Goal: Find specific page/section: Find specific page/section

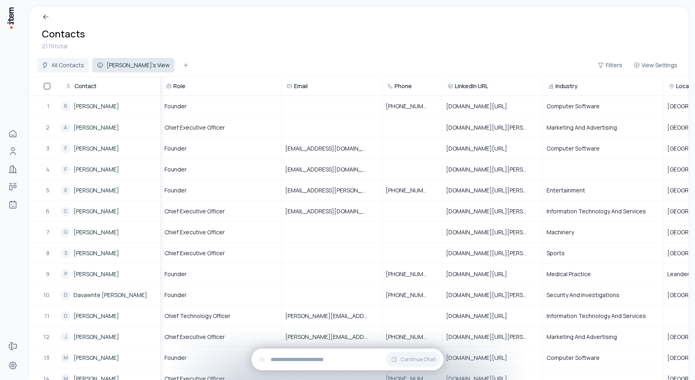
click at [117, 69] on button "[PERSON_NAME]'s View" at bounding box center [133, 65] width 82 height 14
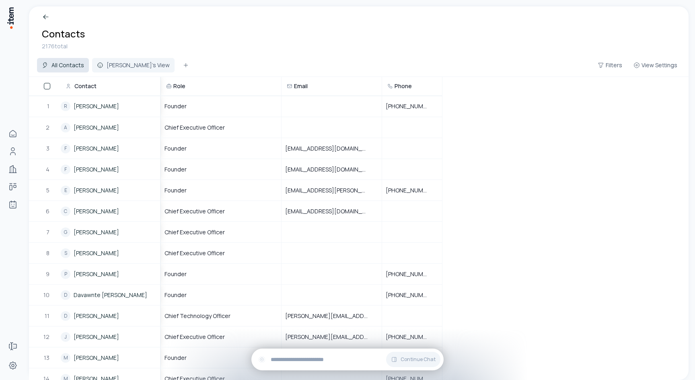
click at [73, 63] on button "All Contacts" at bounding box center [63, 65] width 52 height 14
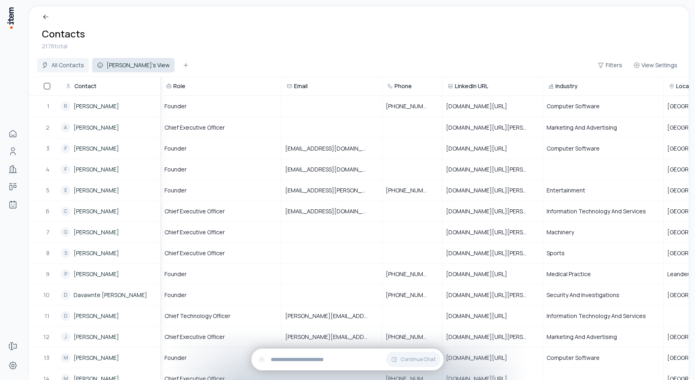
click at [120, 69] on button "[PERSON_NAME]'s View" at bounding box center [133, 65] width 82 height 14
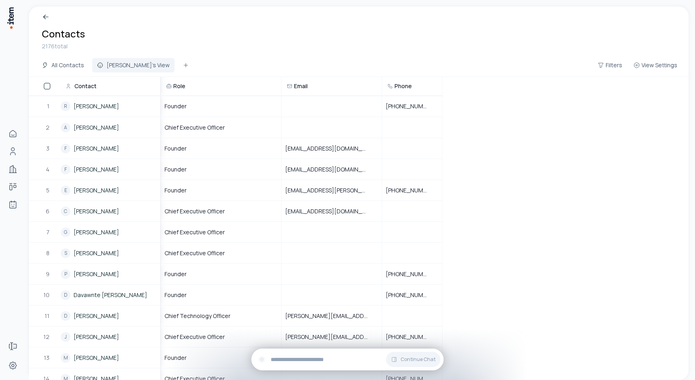
click at [70, 66] on button "All Contacts" at bounding box center [63, 65] width 52 height 14
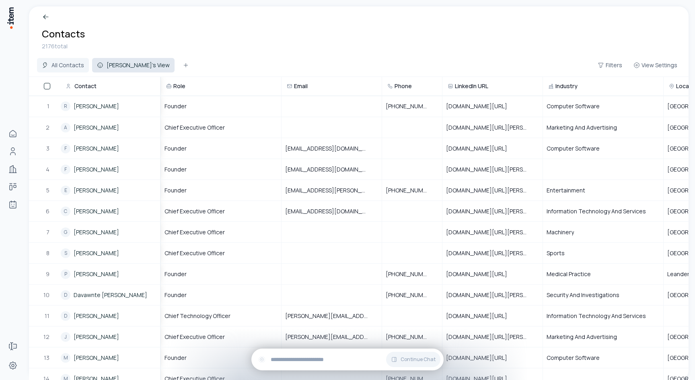
click at [119, 63] on button "[PERSON_NAME]'s View" at bounding box center [133, 65] width 82 height 14
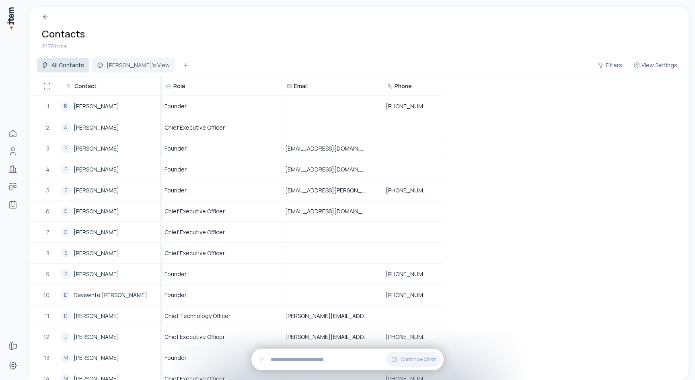
click at [78, 64] on button "All Contacts" at bounding box center [63, 65] width 52 height 14
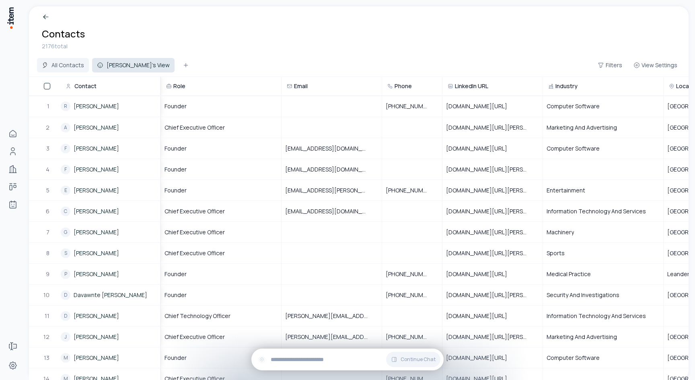
click at [116, 62] on button "[PERSON_NAME]'s View" at bounding box center [133, 65] width 82 height 14
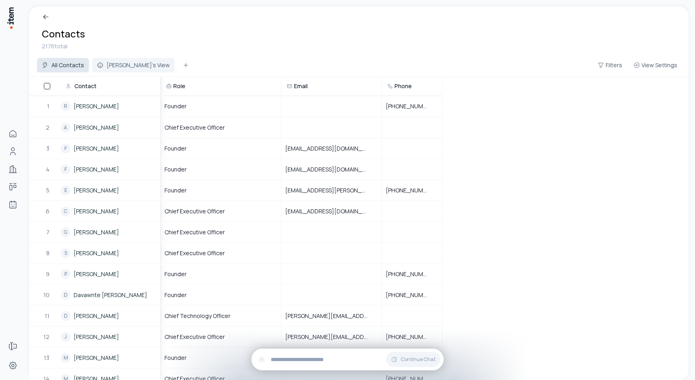
click at [66, 66] on button "All Contacts" at bounding box center [63, 65] width 52 height 14
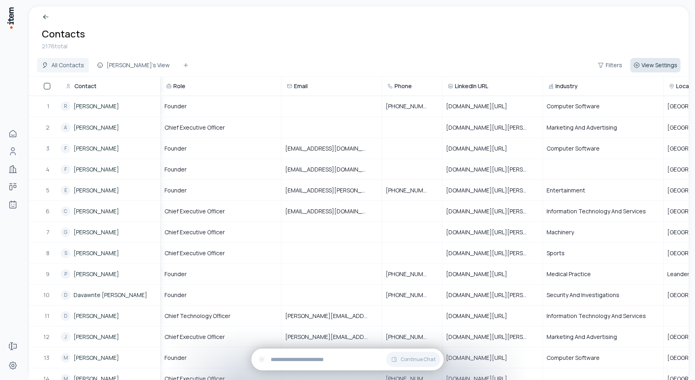
click at [666, 68] on span "View Settings" at bounding box center [660, 65] width 36 height 8
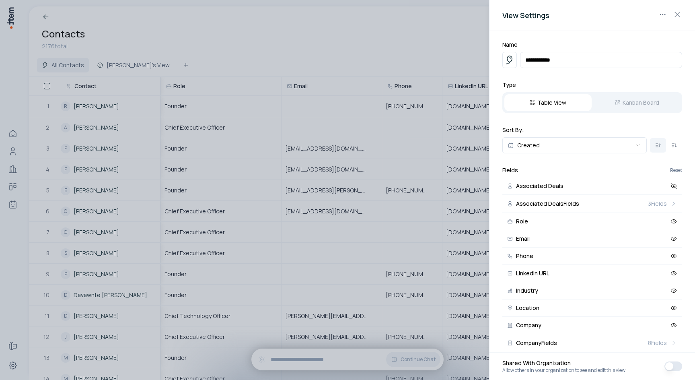
click at [385, 43] on div at bounding box center [347, 190] width 695 height 380
